Goal: Understand process/instructions

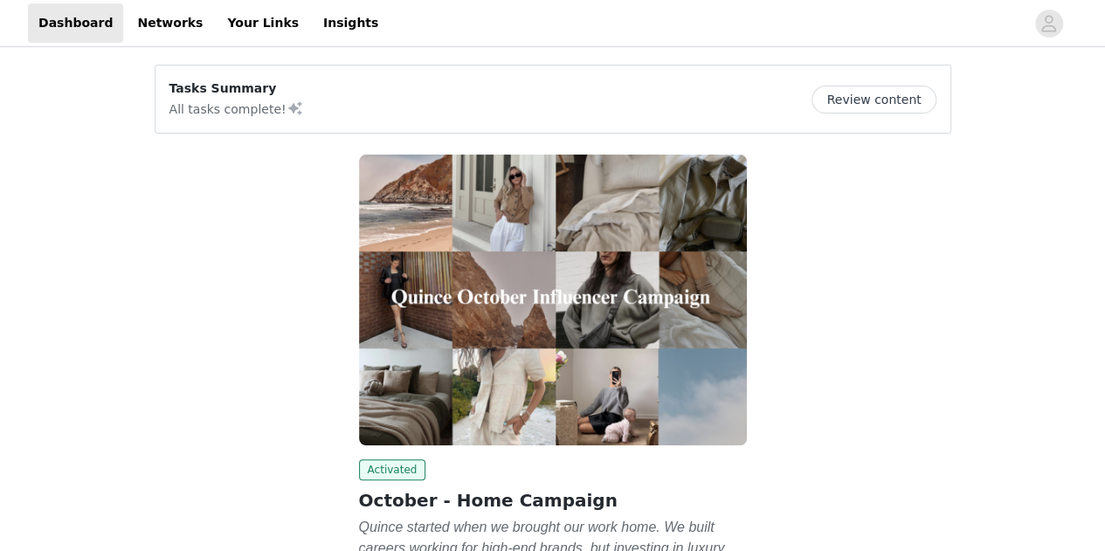
scroll to position [9, 0]
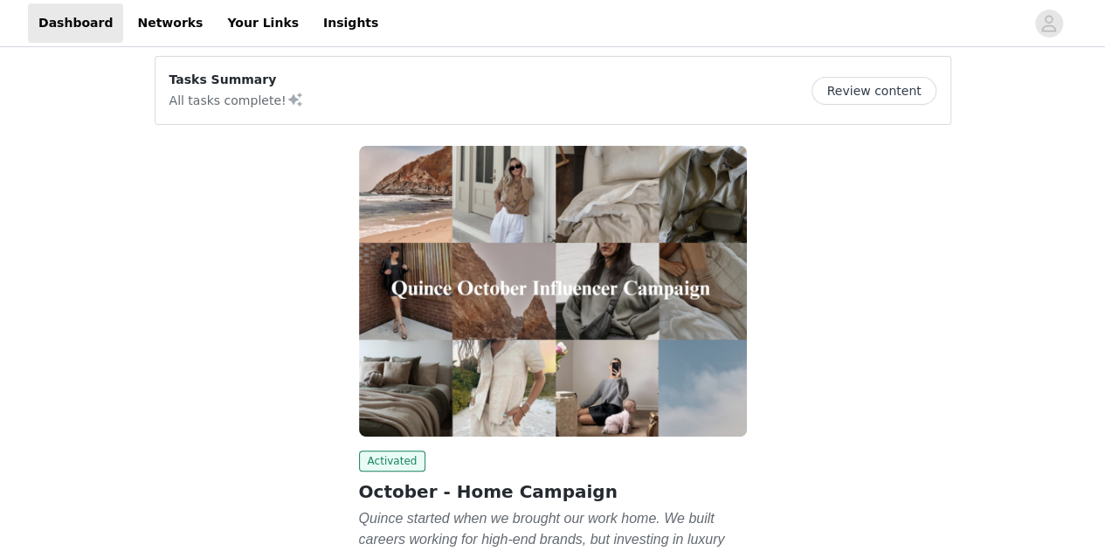
click at [909, 100] on button "Review content" at bounding box center [873, 91] width 124 height 28
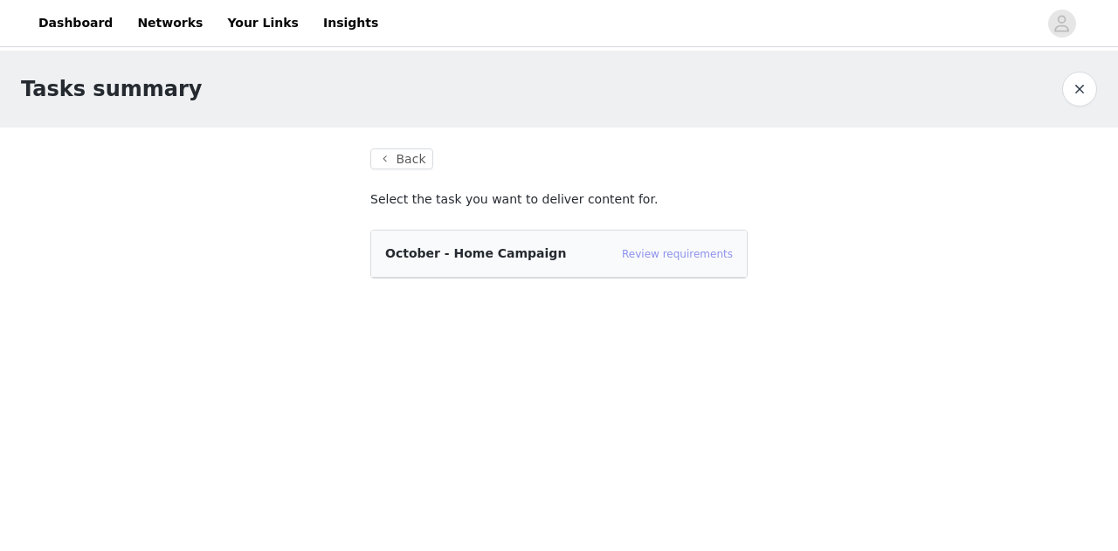
click at [660, 257] on link "Review requirements" at bounding box center [677, 254] width 111 height 12
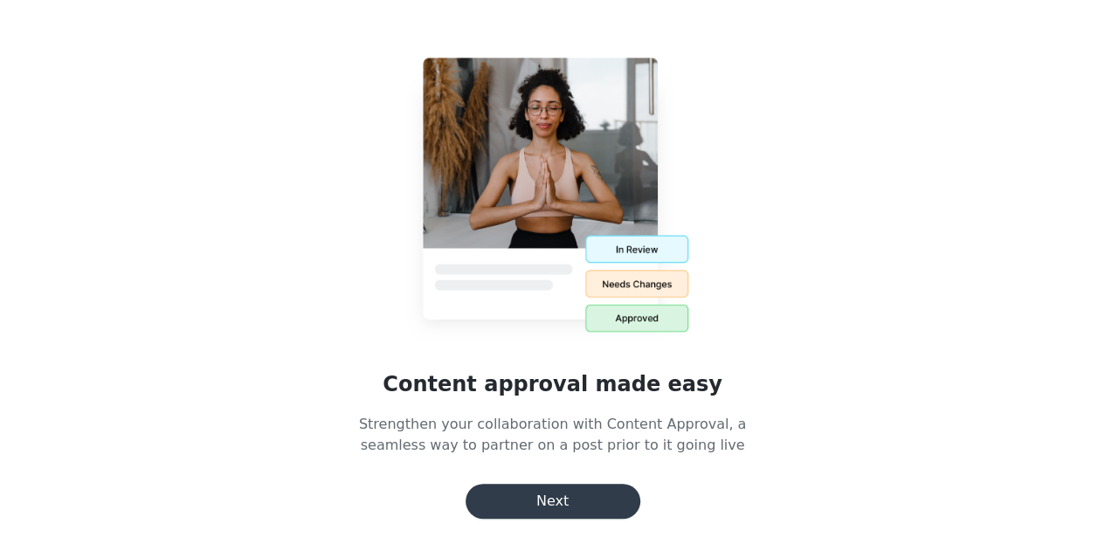
scroll to position [245, 0]
click at [555, 506] on button "Next" at bounding box center [553, 501] width 175 height 35
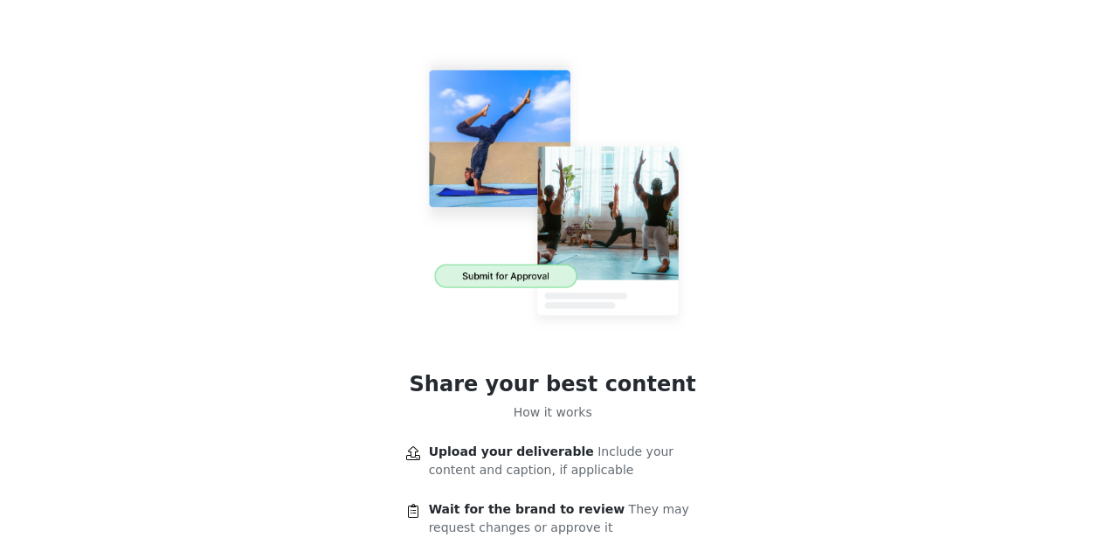
scroll to position [166, 0]
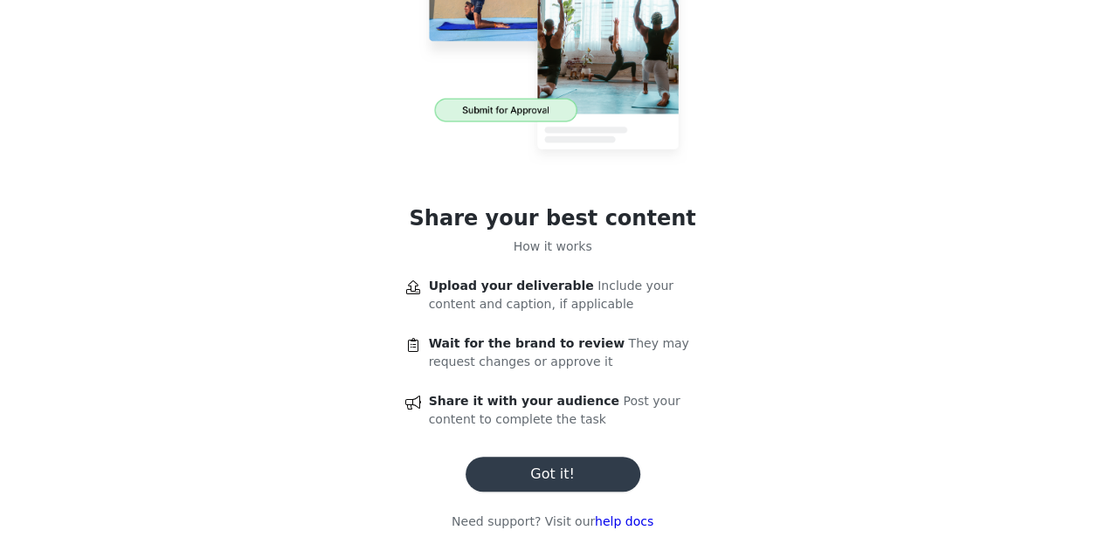
click at [557, 481] on button "Got it!" at bounding box center [553, 474] width 175 height 35
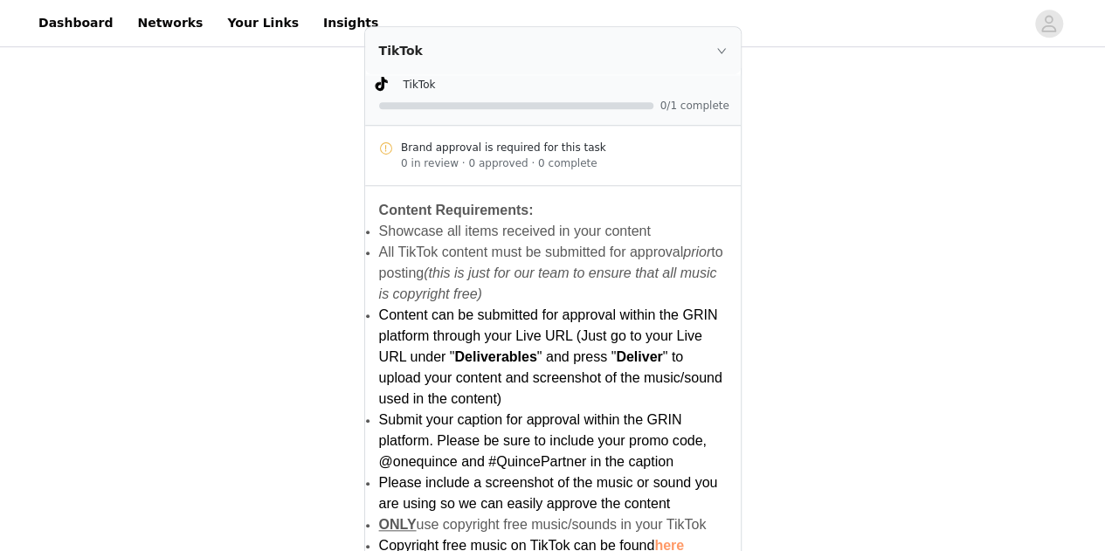
scroll to position [638, 0]
click at [673, 536] on link "here" at bounding box center [669, 543] width 30 height 15
